Goal: Task Accomplishment & Management: Use online tool/utility

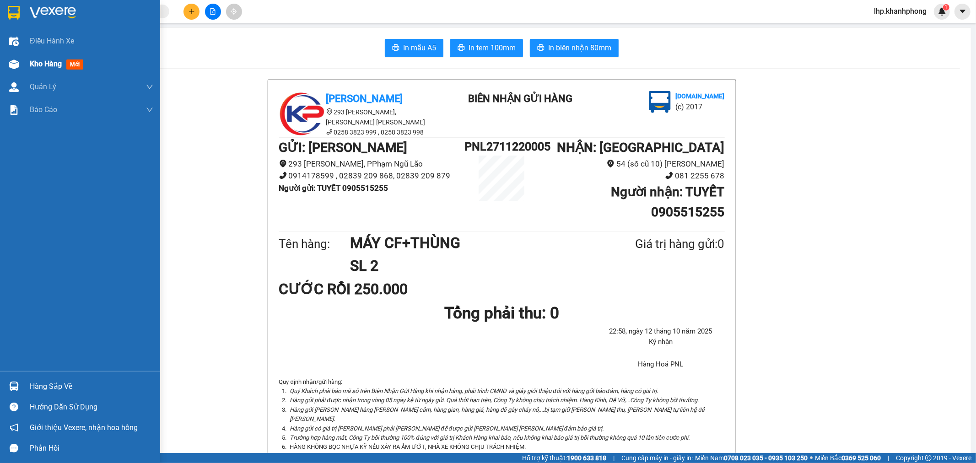
click at [75, 66] on span "mới" at bounding box center [74, 64] width 17 height 10
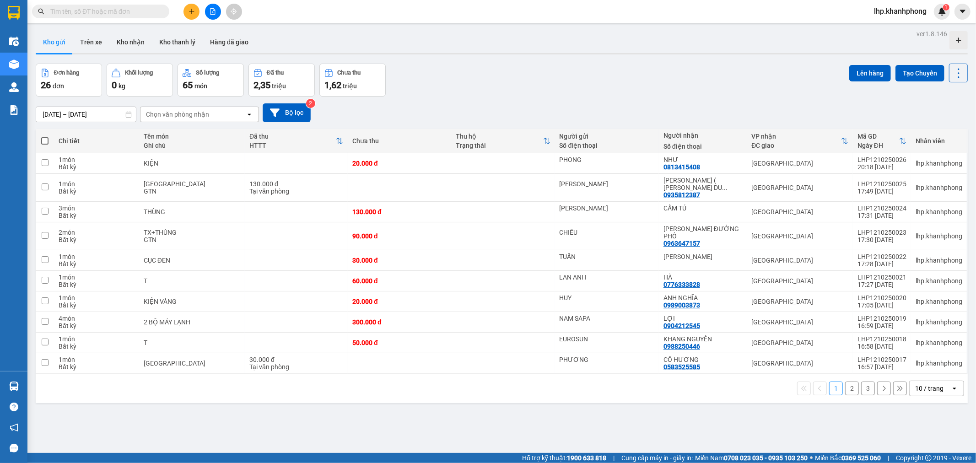
click at [941, 381] on div "10 / trang" at bounding box center [929, 388] width 41 height 15
click at [933, 353] on span "100 / trang" at bounding box center [924, 354] width 33 height 9
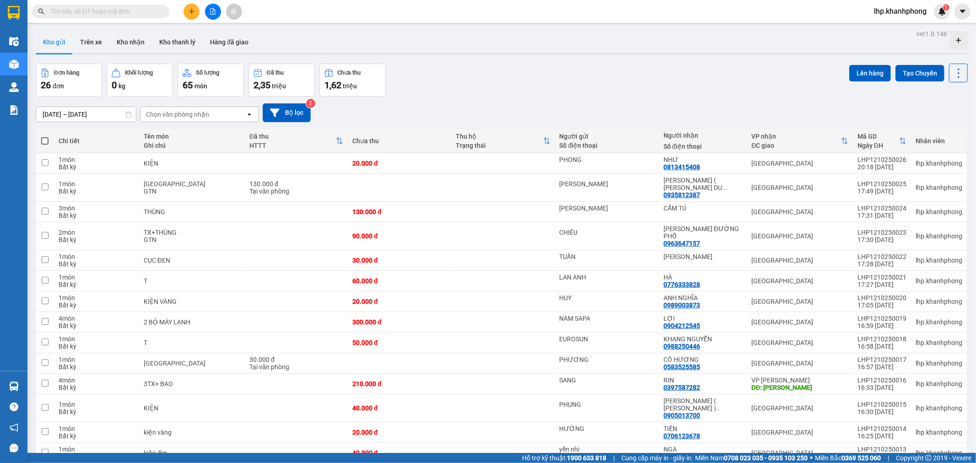
click at [46, 142] on span at bounding box center [44, 140] width 7 height 7
click at [45, 136] on input "checkbox" at bounding box center [45, 136] width 0 height 0
checkbox input "true"
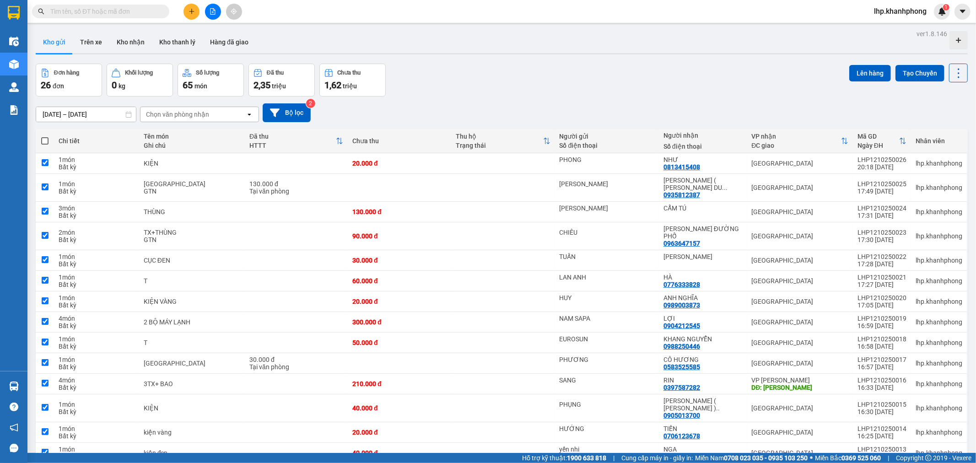
checkbox input "true"
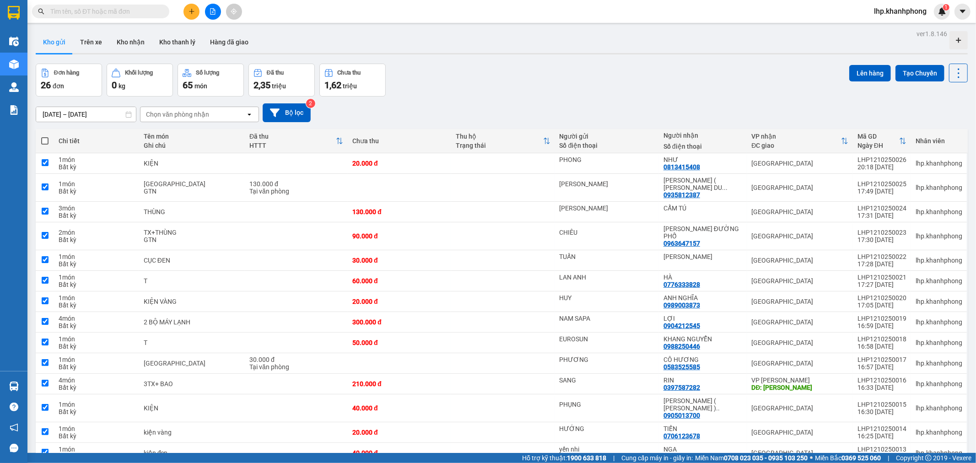
checkbox input "true"
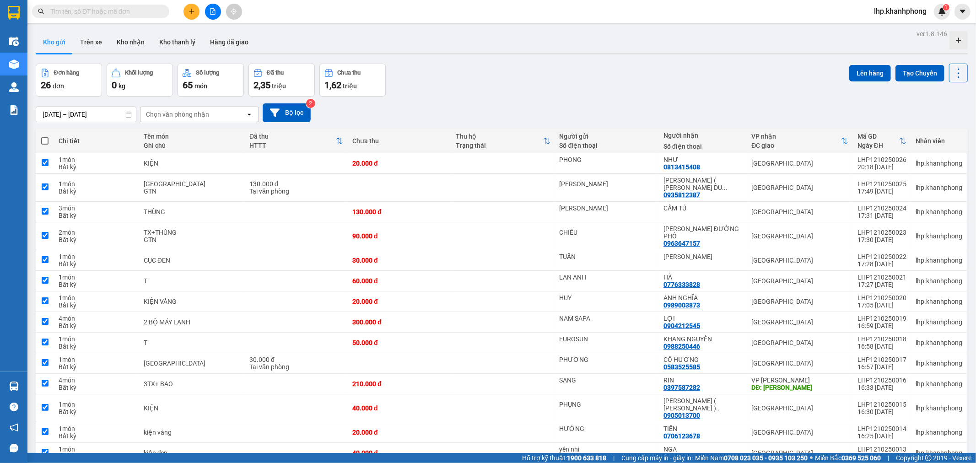
checkbox input "true"
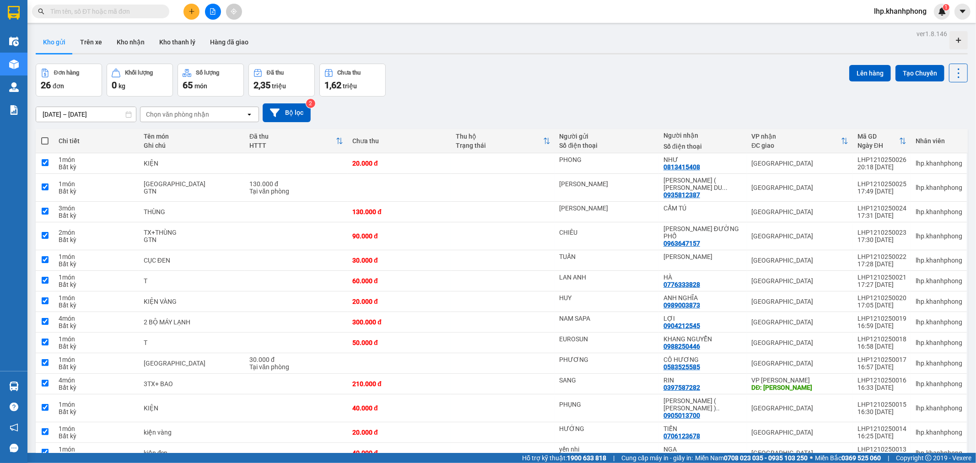
checkbox input "true"
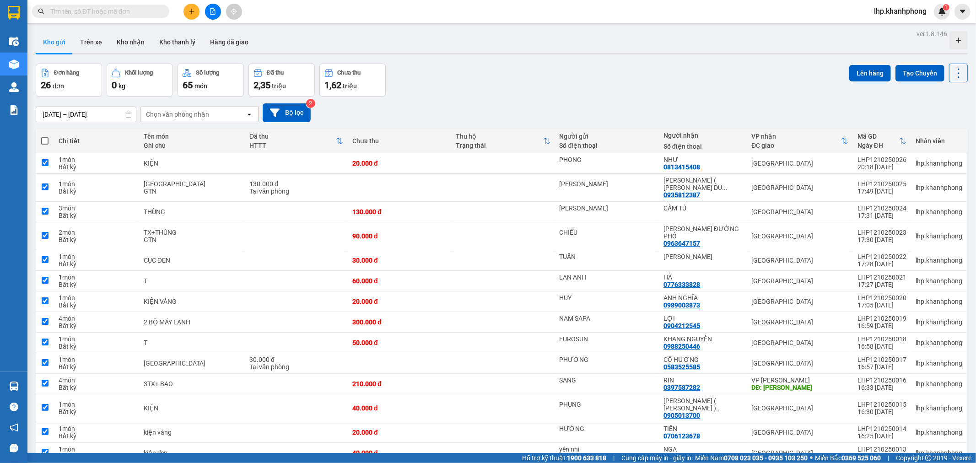
checkbox input "true"
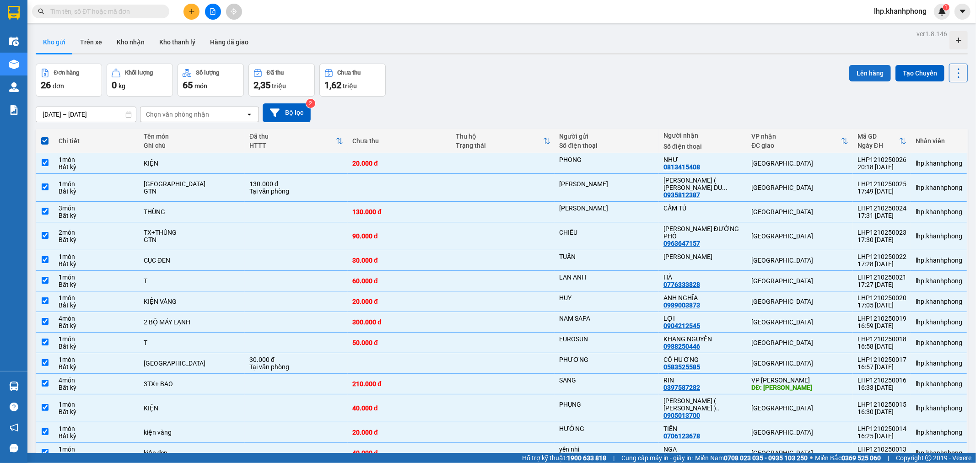
click at [859, 76] on button "Lên hàng" at bounding box center [870, 73] width 42 height 16
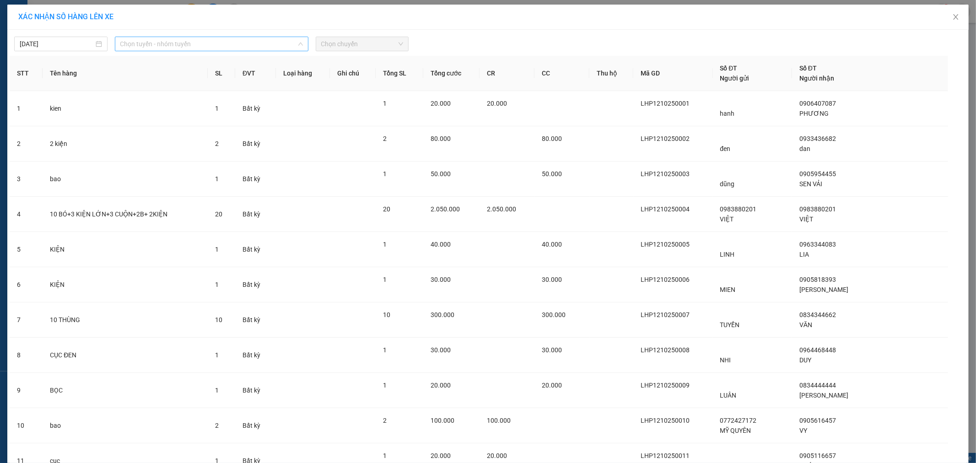
click at [172, 44] on span "Chọn tuyến - nhóm tuyến" at bounding box center [211, 44] width 182 height 14
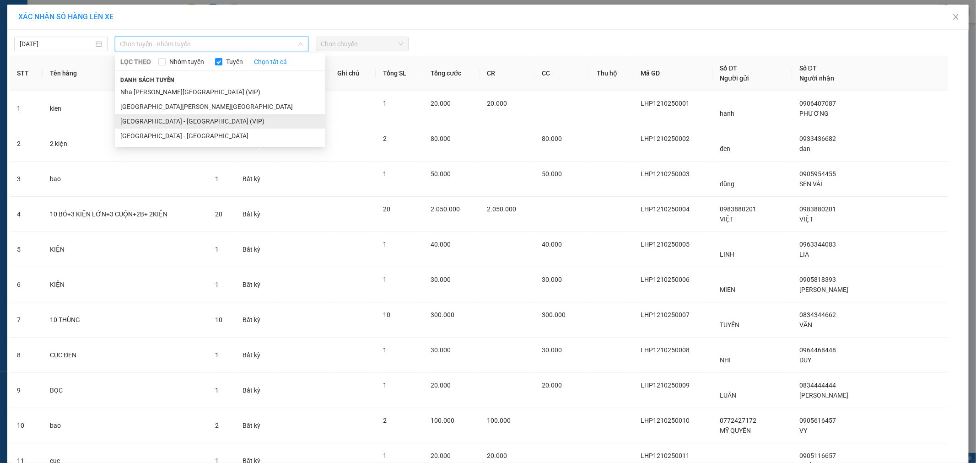
click at [185, 122] on li "[GEOGRAPHIC_DATA] - [GEOGRAPHIC_DATA] (VIP)" at bounding box center [220, 121] width 210 height 15
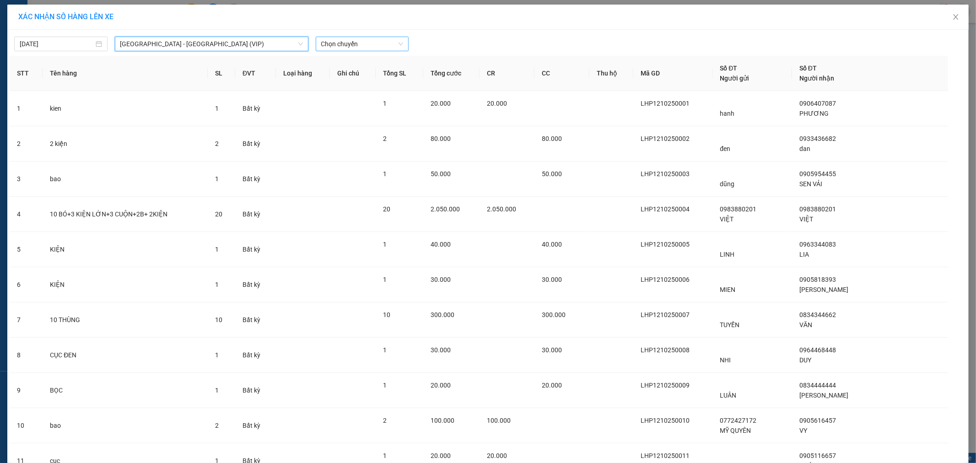
click at [376, 44] on span "Chọn chuyến" at bounding box center [362, 44] width 82 height 14
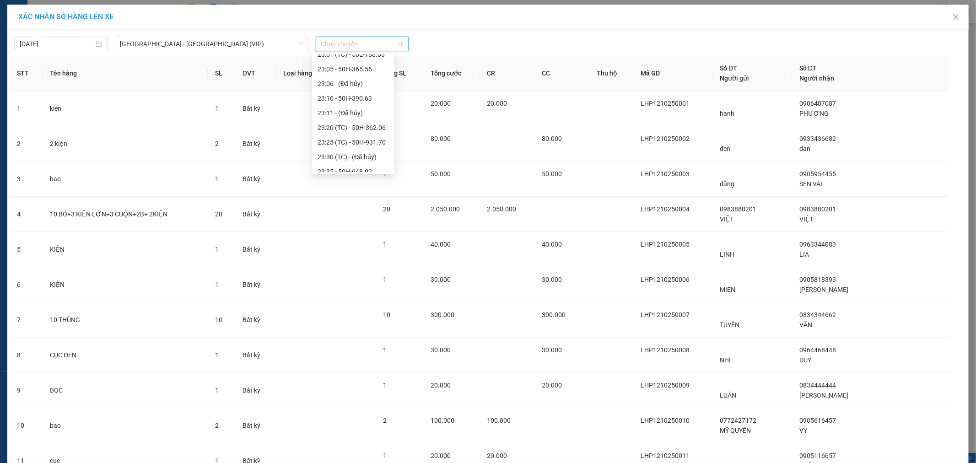
scroll to position [249, 0]
click at [360, 153] on div "23:40 - 50H-293.80" at bounding box center [352, 150] width 71 height 10
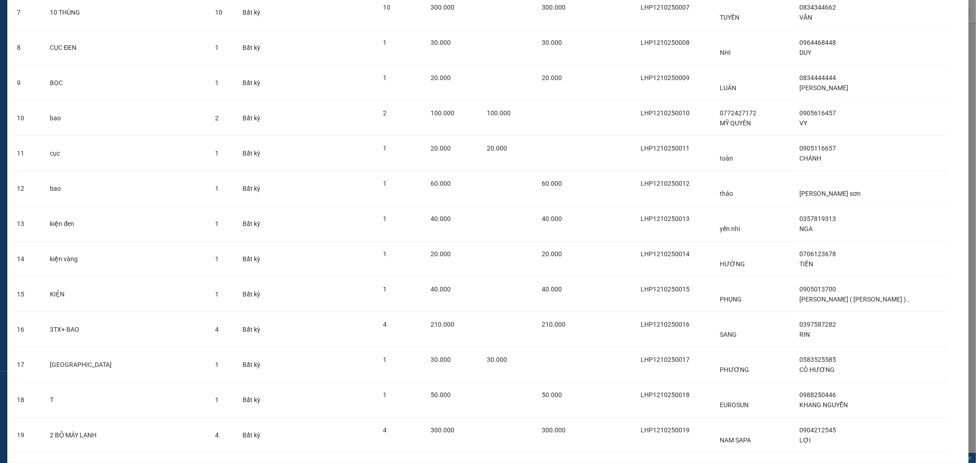
scroll to position [616, 0]
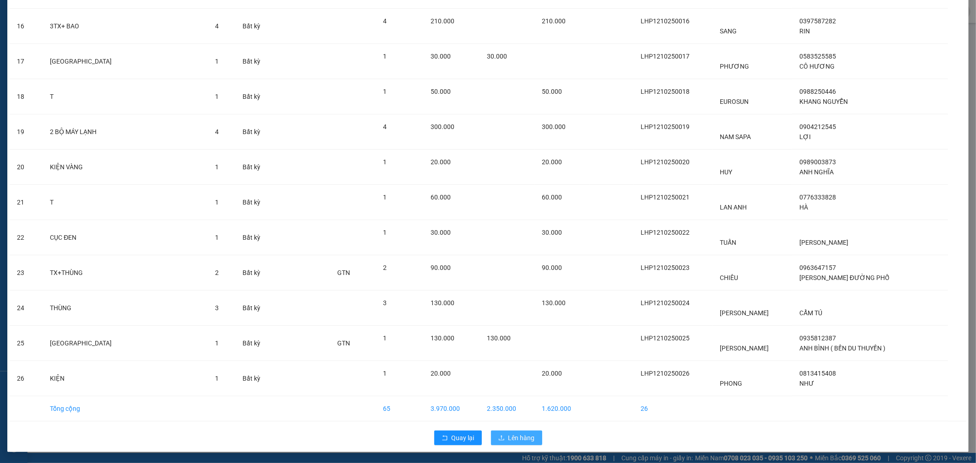
click at [508, 435] on span "Lên hàng" at bounding box center [521, 438] width 27 height 10
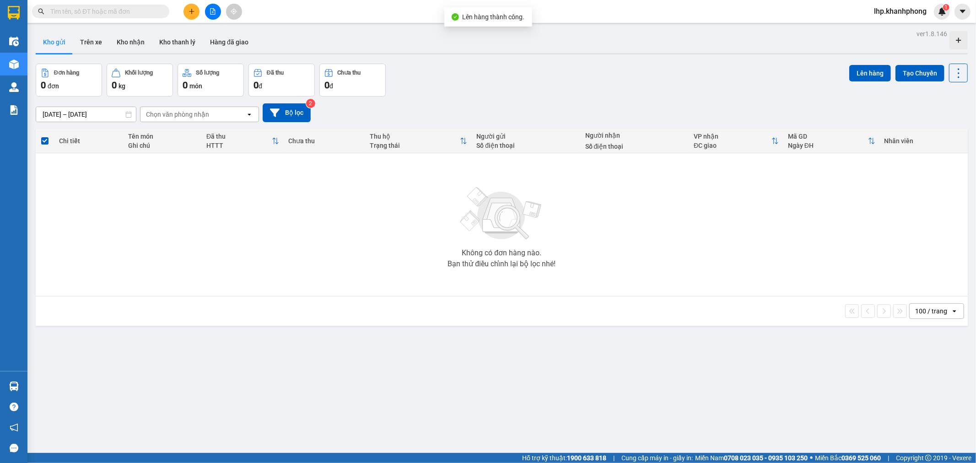
click at [266, 32] on div "Kho gửi Trên xe Kho [PERSON_NAME] [PERSON_NAME] đã [PERSON_NAME]" at bounding box center [502, 43] width 932 height 24
click at [129, 43] on button "Kho nhận" at bounding box center [130, 42] width 43 height 22
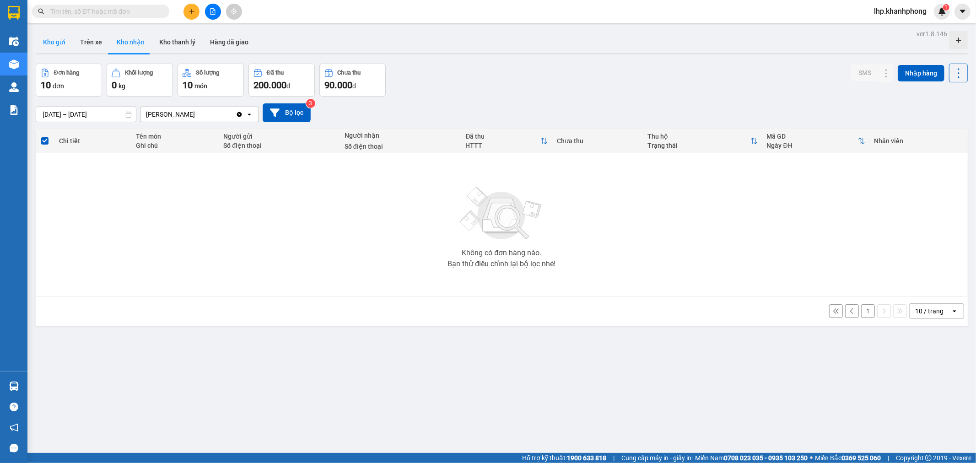
click at [49, 38] on button "Kho gửi" at bounding box center [54, 42] width 37 height 22
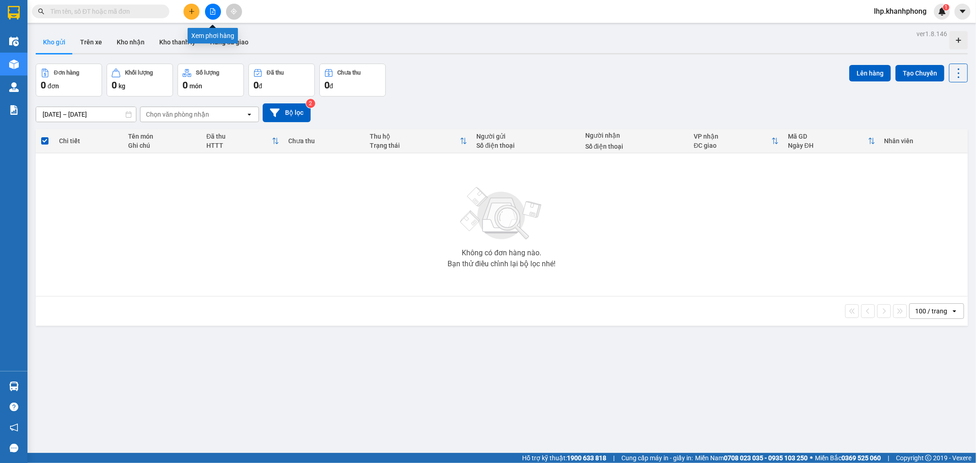
click at [217, 9] on button at bounding box center [213, 12] width 16 height 16
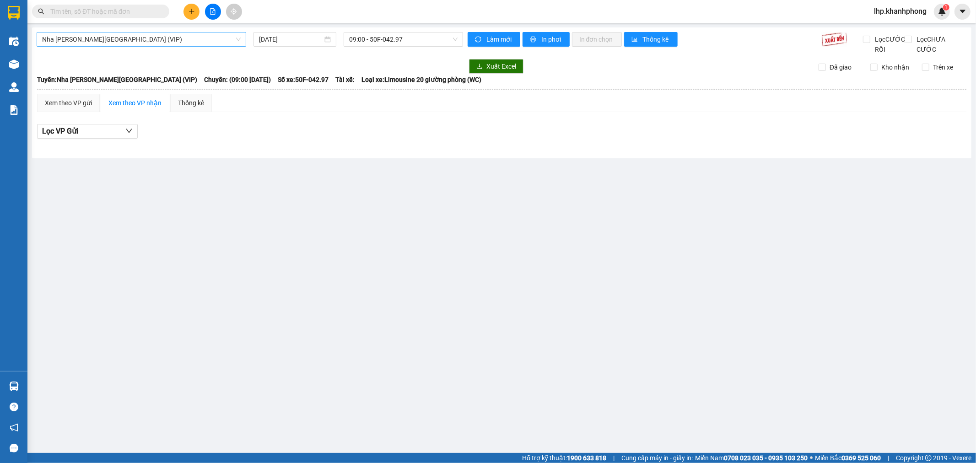
click at [173, 39] on span "Nha [PERSON_NAME][GEOGRAPHIC_DATA] (VIP)" at bounding box center [141, 39] width 199 height 14
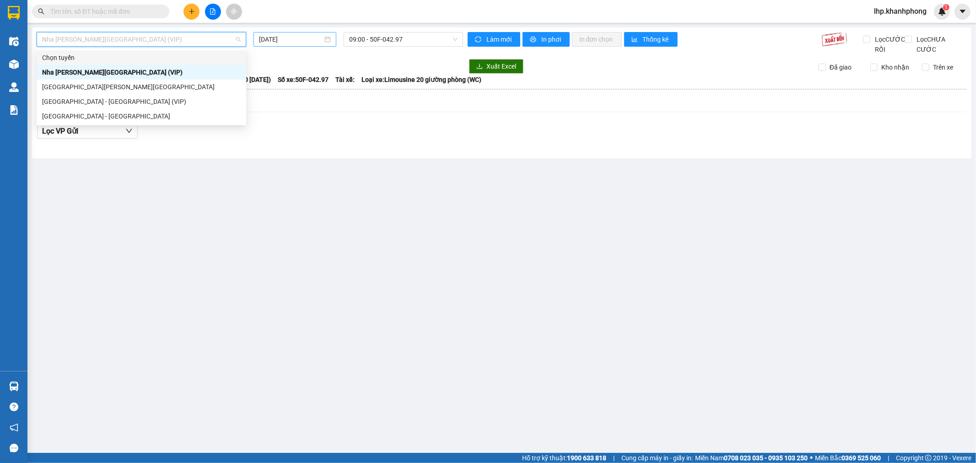
click at [295, 38] on input "[DATE]" at bounding box center [291, 39] width 64 height 10
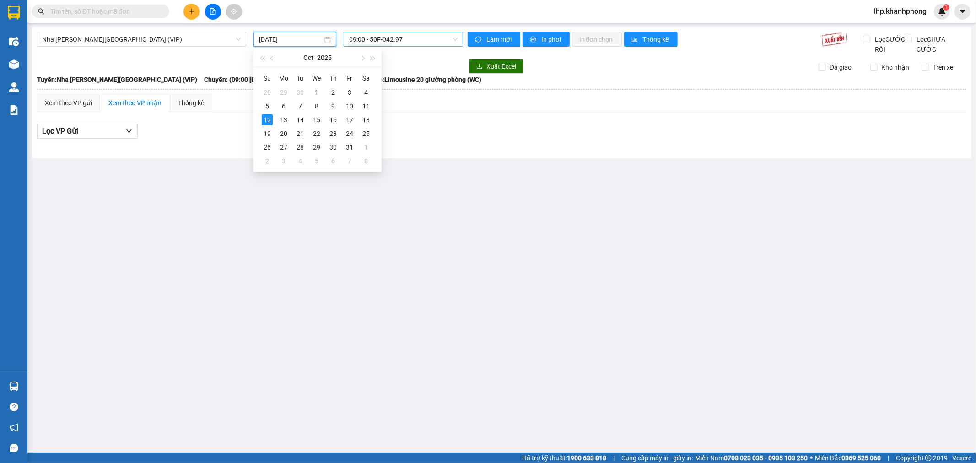
click at [403, 39] on span "09:00 - 50F-042.97" at bounding box center [403, 39] width 108 height 14
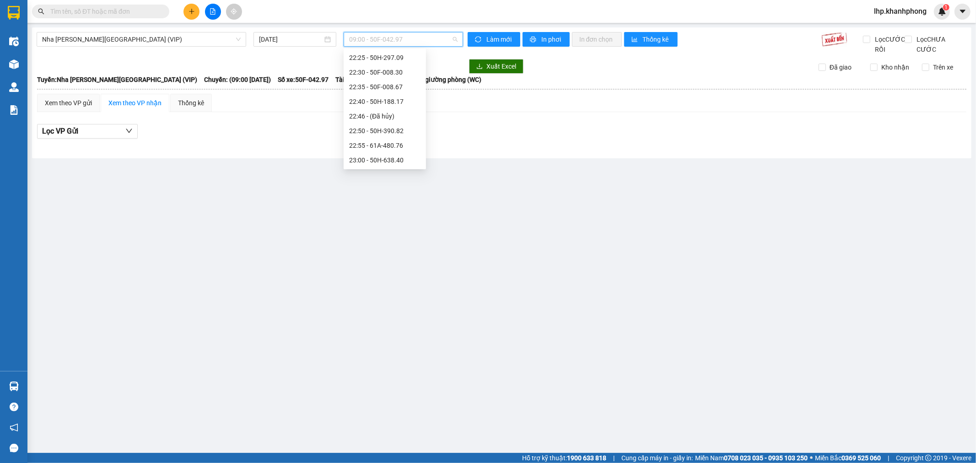
scroll to position [146, 0]
click at [390, 162] on div "23:01 (TC) - 51B-294.79" at bounding box center [384, 160] width 71 height 10
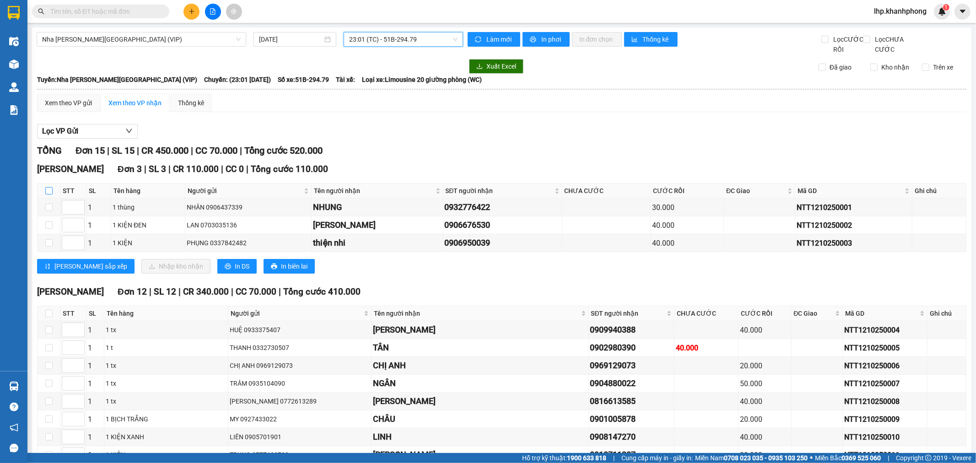
click at [46, 194] on input "checkbox" at bounding box center [48, 190] width 7 height 7
checkbox input "true"
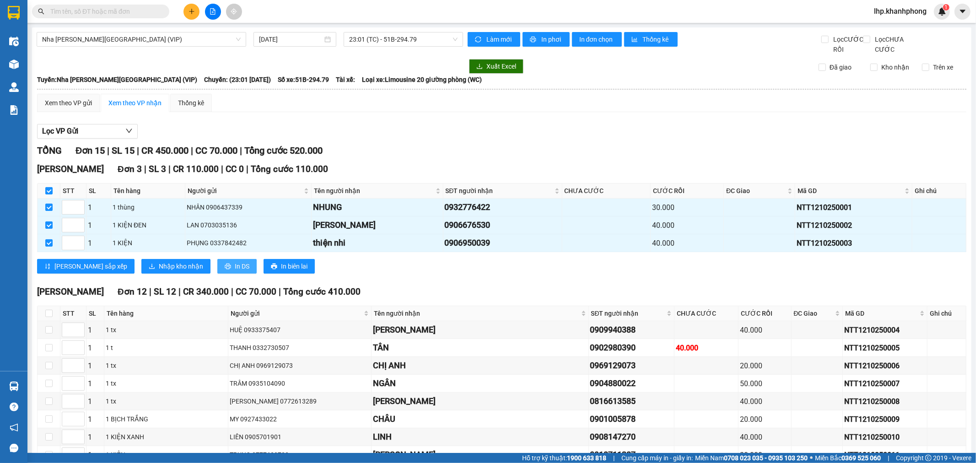
click at [217, 272] on button "In DS" at bounding box center [236, 266] width 39 height 15
click at [159, 271] on span "Nhập kho nhận" at bounding box center [181, 266] width 44 height 10
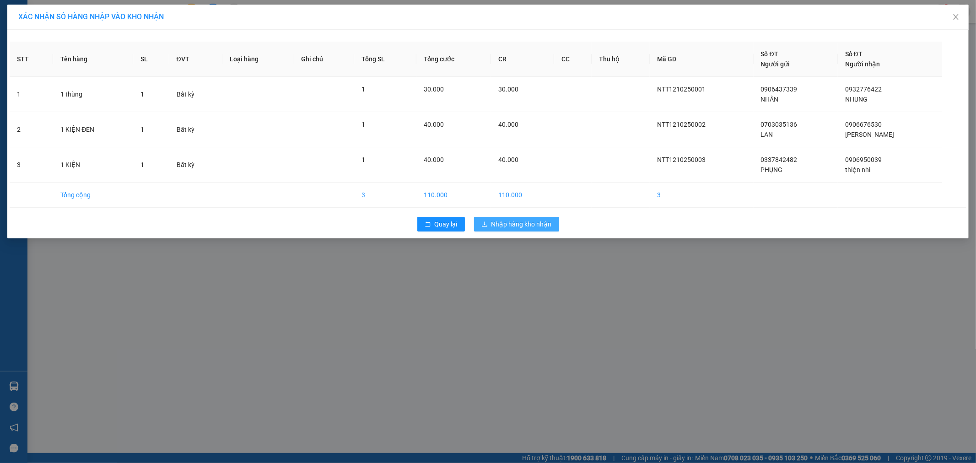
click at [506, 221] on span "Nhập hàng kho nhận" at bounding box center [521, 224] width 60 height 10
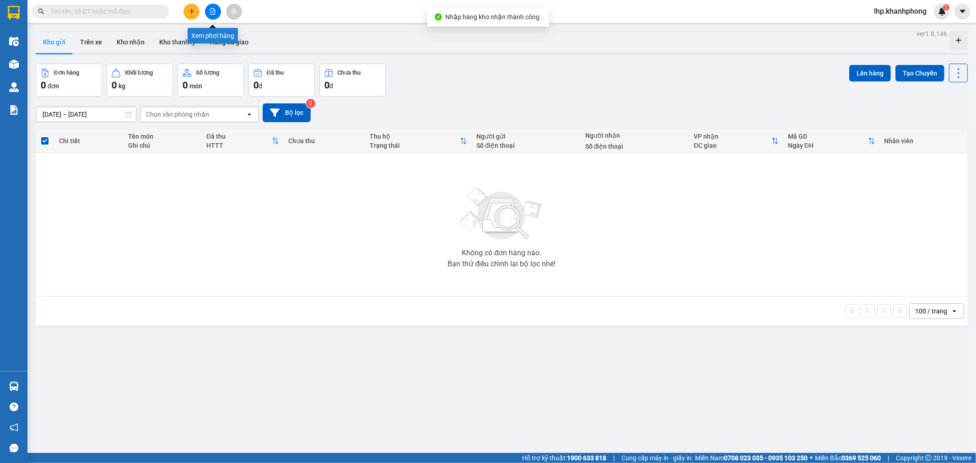
click at [218, 10] on button at bounding box center [213, 12] width 16 height 16
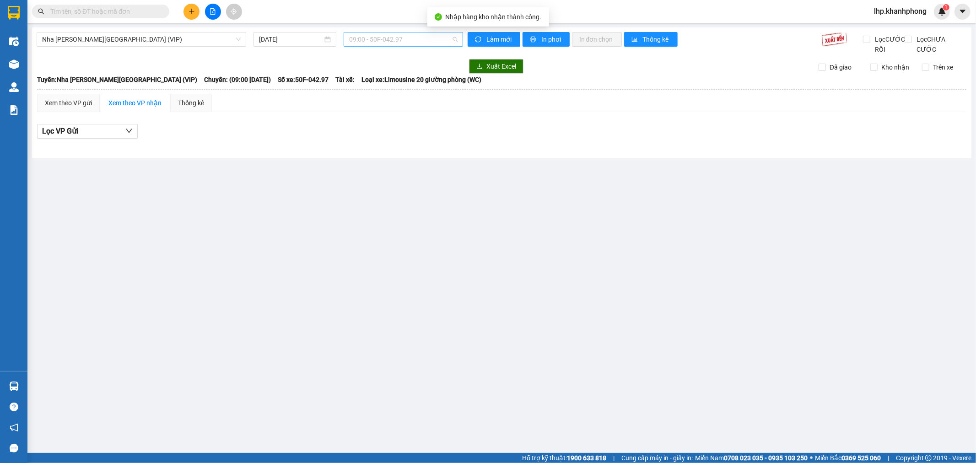
click at [391, 35] on span "09:00 - 50F-042.97" at bounding box center [403, 39] width 108 height 14
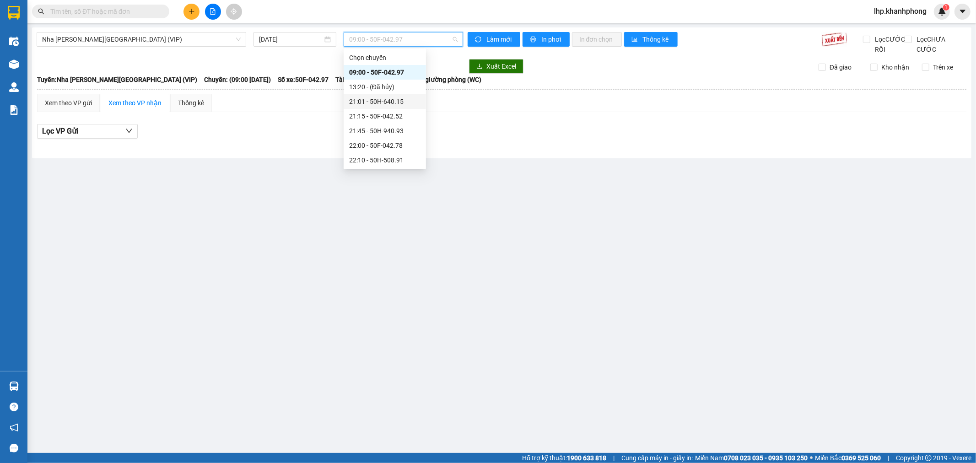
click at [394, 89] on div "13:20 - (Đã [PERSON_NAME])" at bounding box center [384, 87] width 71 height 10
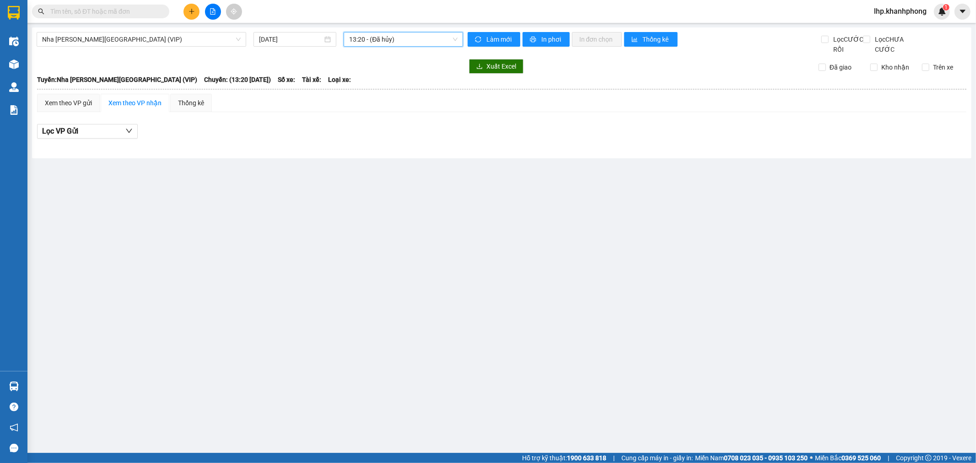
click at [405, 39] on span "13:20 - (Đã [PERSON_NAME])" at bounding box center [403, 39] width 108 height 14
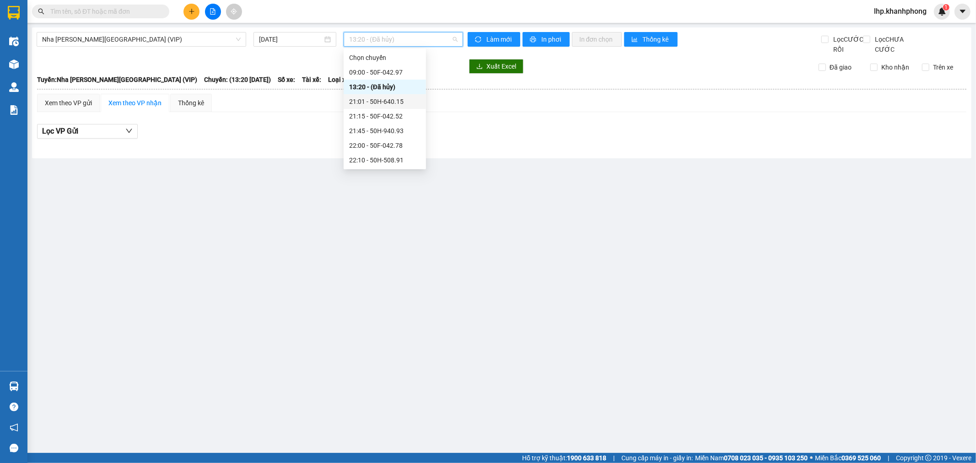
click at [387, 99] on div "21:01 - 50H-640.15" at bounding box center [384, 102] width 71 height 10
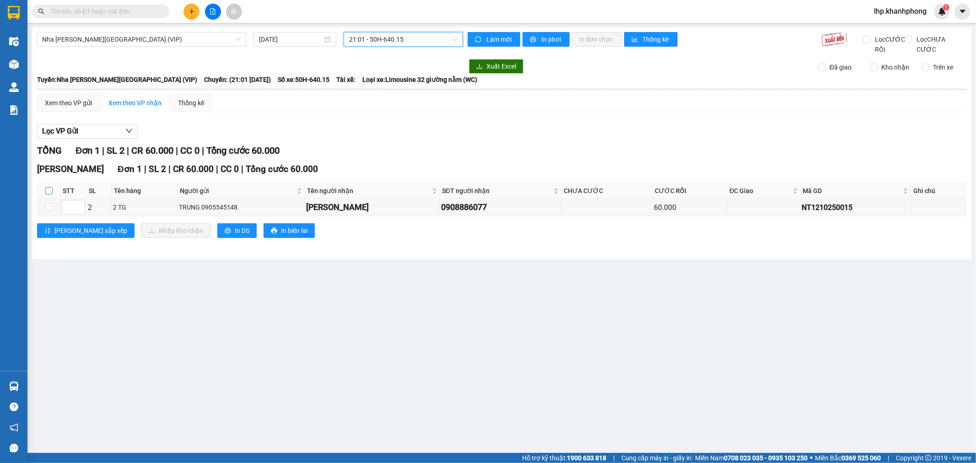
click at [46, 194] on input "checkbox" at bounding box center [48, 190] width 7 height 7
checkbox input "true"
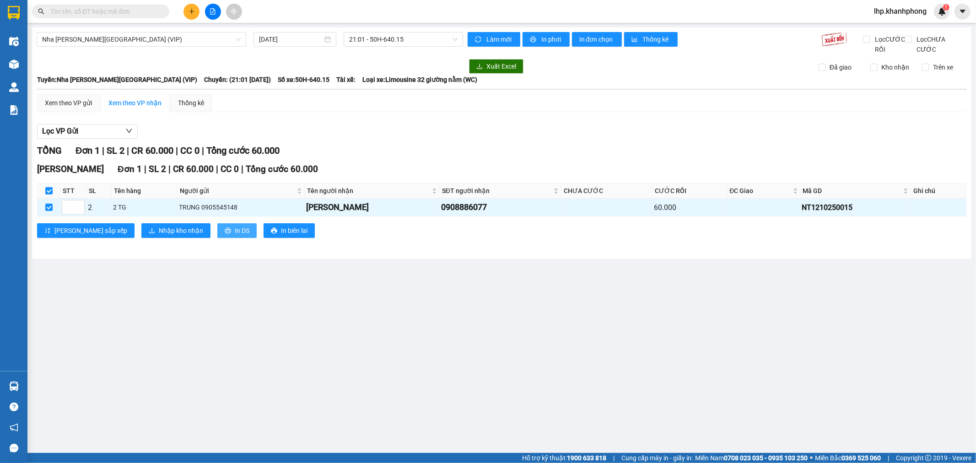
click at [235, 236] on span "In DS" at bounding box center [242, 230] width 15 height 10
click at [159, 236] on span "Nhập kho nhận" at bounding box center [181, 230] width 44 height 10
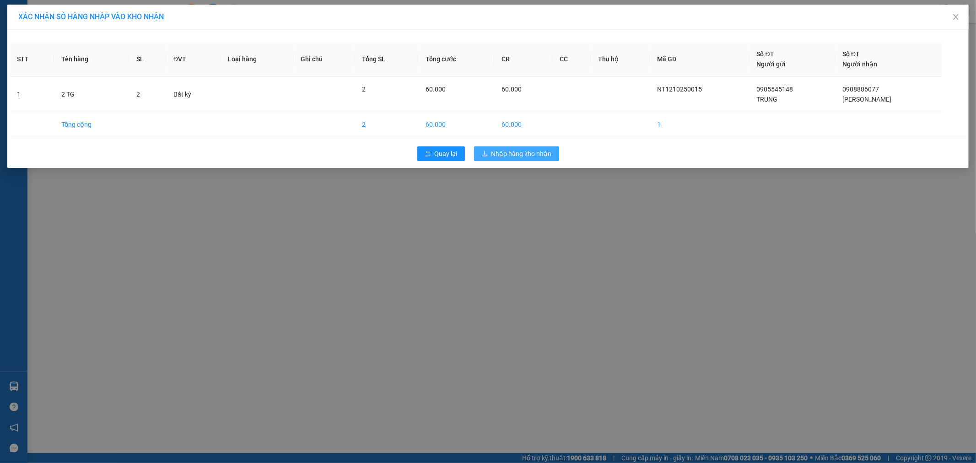
click at [490, 152] on button "Nhập hàng kho nhận" at bounding box center [516, 153] width 85 height 15
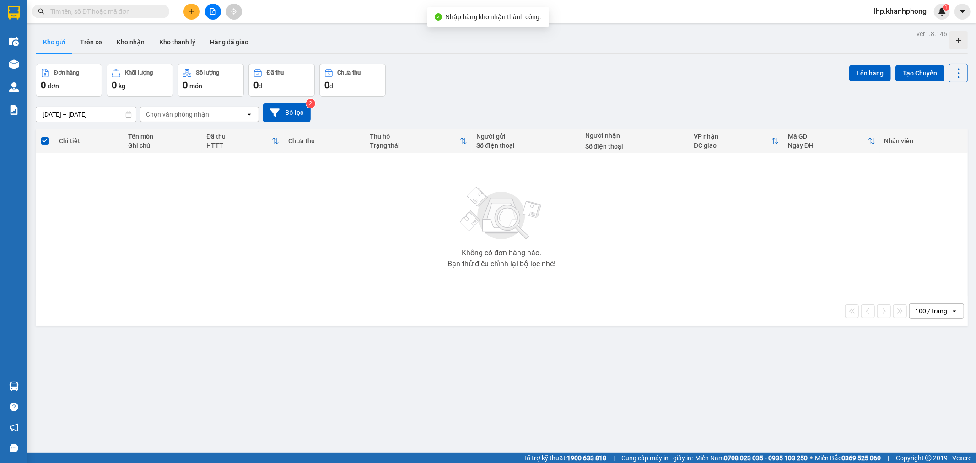
click at [594, 216] on div "Không có đơn hàng nào. Bạn thử điều chỉnh lại bộ lọc nhé!" at bounding box center [501, 224] width 923 height 137
